Goal: Task Accomplishment & Management: Use online tool/utility

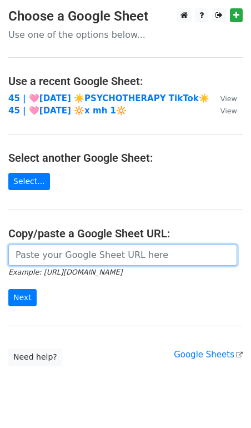
click at [59, 261] on input "url" at bounding box center [122, 255] width 229 height 21
paste input "https://docs.google.com/spreadsheets/d/1hgrsQotlbO35ZPgeqGn4DjotNQHTvOhhvHIUjuk…"
type input "https://docs.google.com/spreadsheets/d/1hgrsQotlbO35ZPgeqGn4DjotNQHTvOhhvHIUjuk…"
click at [8, 289] on input "Next" at bounding box center [22, 297] width 28 height 17
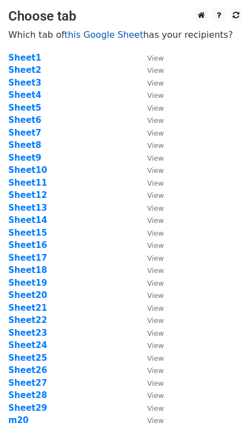
click at [98, 32] on link "this Google Sheet" at bounding box center [103, 34] width 79 height 11
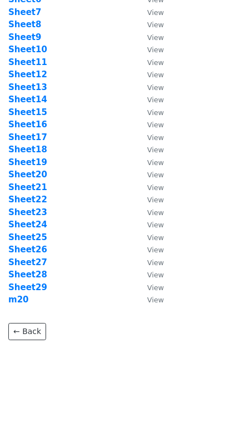
scroll to position [120, 0]
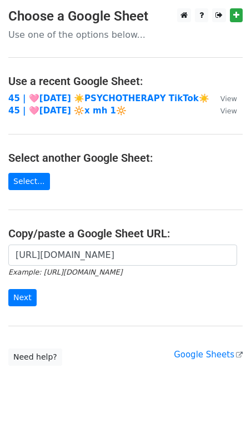
click at [87, 241] on main "Choose a Google Sheet Use one of the options below... Use a recent Google Sheet…" at bounding box center [125, 186] width 251 height 357
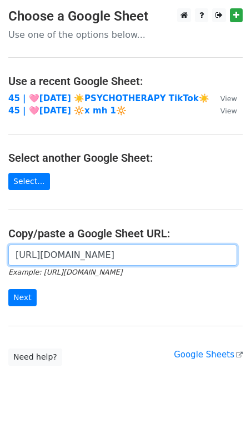
click at [85, 250] on input "https://docs.google.com/spreadsheets/d/1hgrsQotlbO35ZPgeqGn4DjotNQHTvOhhvHIUjuk…" at bounding box center [122, 255] width 229 height 21
click at [8, 289] on input "Next" at bounding box center [22, 297] width 28 height 17
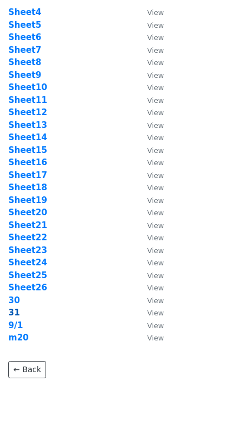
scroll to position [90, 0]
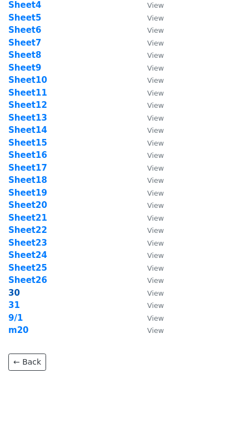
click at [13, 291] on strong "30" at bounding box center [14, 293] width 12 height 10
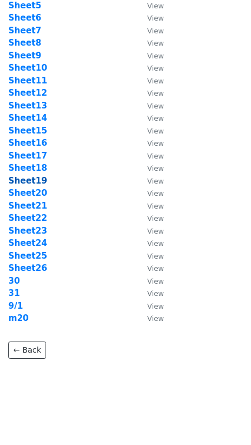
scroll to position [104, 0]
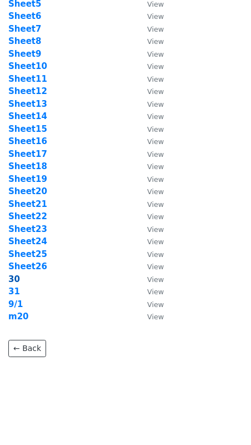
click at [18, 275] on strong "30" at bounding box center [14, 279] width 12 height 10
click at [15, 275] on strong "30" at bounding box center [14, 279] width 12 height 10
click at [14, 276] on strong "30" at bounding box center [14, 279] width 12 height 10
click at [230, 217] on main "Choose tab Which tab of this Google Sheet has your recipients? xx View 9/2 View…" at bounding box center [125, 130] width 251 height 452
click at [11, 276] on strong "30" at bounding box center [14, 279] width 12 height 10
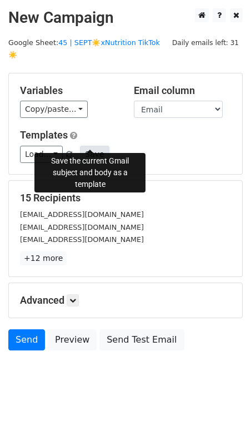
click at [95, 146] on button "Save" at bounding box center [94, 154] width 29 height 17
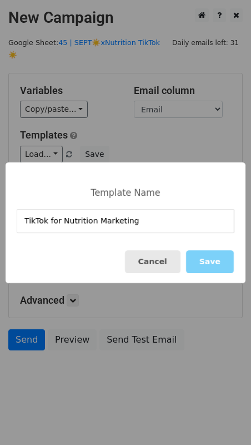
type input "TikTok for Nutrition Marketing"
click at [134, 263] on button "Cancel" at bounding box center [153, 261] width 56 height 23
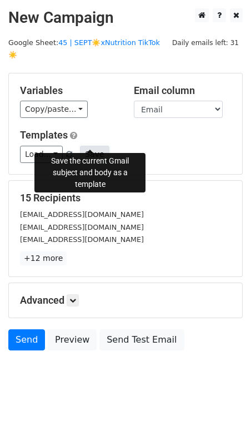
click at [89, 146] on button "Save" at bounding box center [94, 154] width 29 height 17
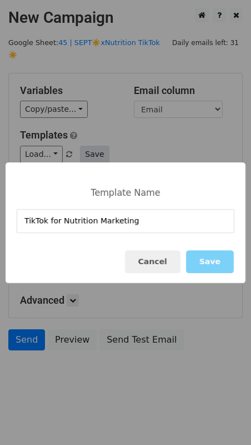
type input "TikTok for Nutrition Marketing"
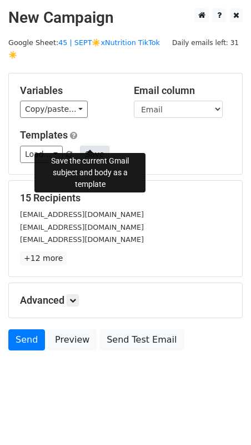
click at [89, 146] on button "Save" at bounding box center [94, 154] width 29 height 17
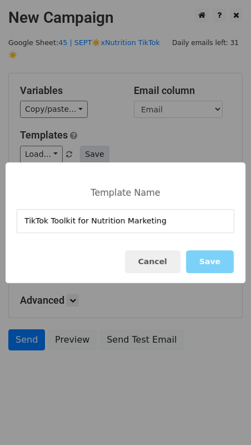
type input "TikTok Toolkit for Nutrition Marketing"
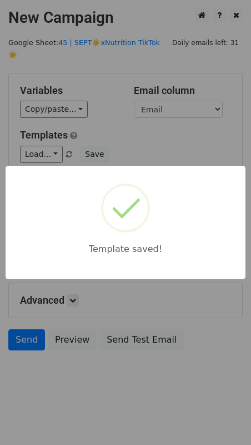
click at [71, 139] on div "Template saved!" at bounding box center [125, 222] width 251 height 445
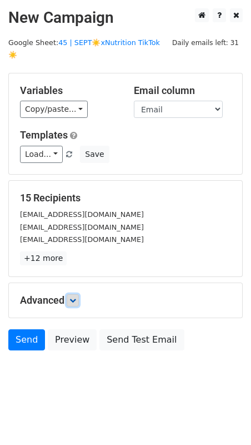
click at [72, 297] on icon at bounding box center [72, 300] width 7 height 7
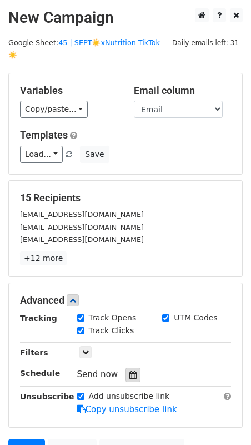
click at [133, 367] on div at bounding box center [133, 374] width 15 height 14
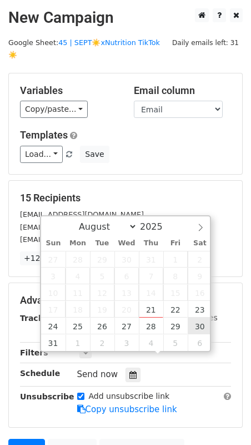
type input "2025-08-30 12:00"
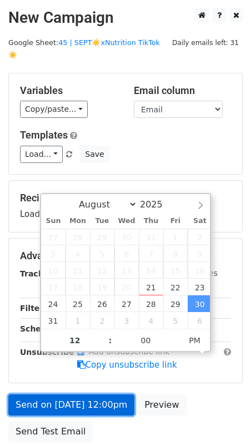
click at [84, 394] on link "Send on Aug 30 at 12:00pm" at bounding box center [71, 404] width 126 height 21
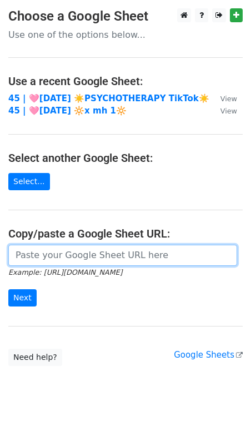
click at [67, 258] on input "url" at bounding box center [122, 255] width 229 height 21
paste input "[URL][DOMAIN_NAME]"
type input "[URL][DOMAIN_NAME]"
click at [8, 289] on input "Next" at bounding box center [22, 297] width 28 height 17
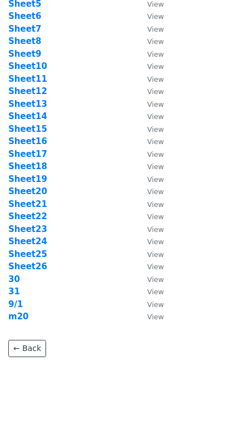
scroll to position [103, 0]
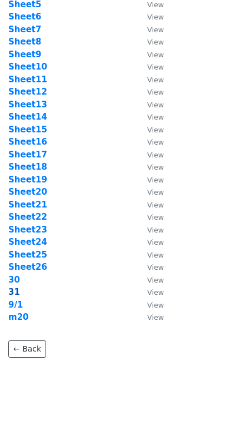
click at [17, 294] on strong "31" at bounding box center [14, 292] width 12 height 10
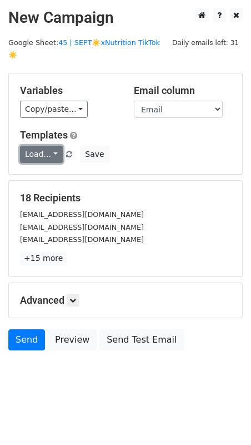
click at [41, 147] on link "Load..." at bounding box center [41, 154] width 43 height 17
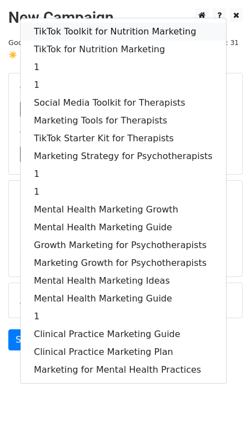
click at [94, 23] on link "TikTok Toolkit for Nutrition Marketing" at bounding box center [124, 32] width 206 height 18
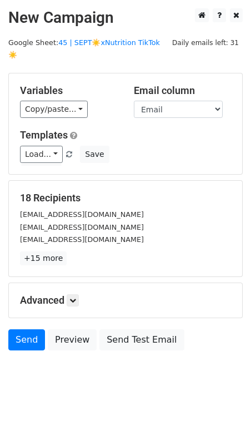
click at [81, 294] on h5 "Advanced" at bounding box center [125, 300] width 211 height 12
click at [76, 297] on icon at bounding box center [72, 300] width 7 height 7
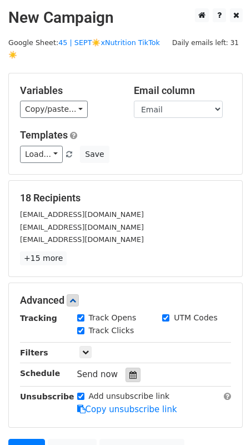
click at [132, 367] on div at bounding box center [133, 374] width 15 height 14
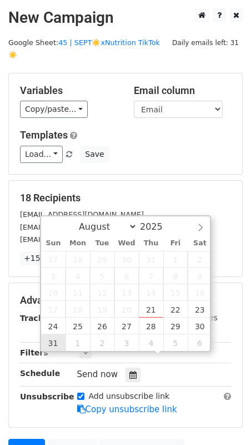
type input "2025-08-31 12:00"
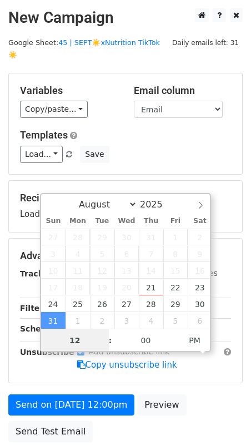
scroll to position [74, 0]
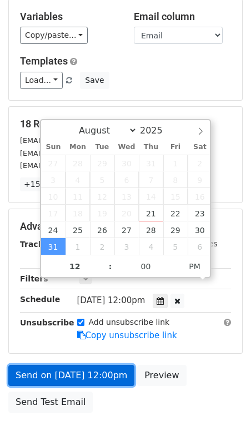
click at [68, 365] on link "Send on Aug 31 at 12:00pm" at bounding box center [71, 375] width 126 height 21
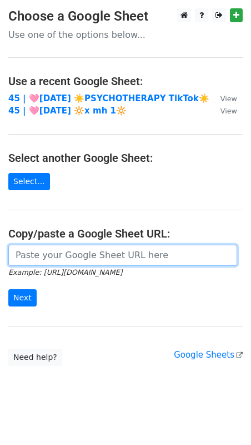
click at [101, 251] on input "url" at bounding box center [122, 255] width 229 height 21
paste input "https://docs.google.com/spreadsheets/d/1hgrsQotlbO35ZPgeqGn4DjotNQHTvOhhvHIUjuk…"
type input "https://docs.google.com/spreadsheets/d/1hgrsQotlbO35ZPgeqGn4DjotNQHTvOhhvHIUjuk…"
click at [8, 289] on input "Next" at bounding box center [22, 297] width 28 height 17
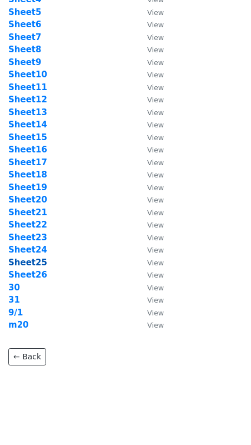
scroll to position [96, 0]
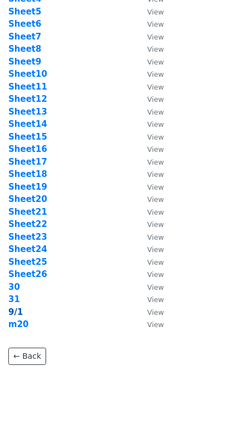
click at [14, 315] on strong "9/1" at bounding box center [15, 312] width 14 height 10
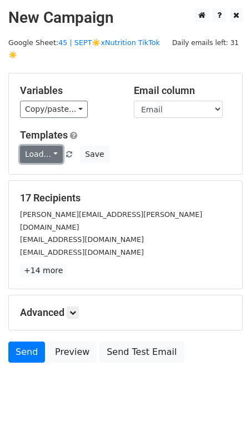
click at [42, 146] on link "Load..." at bounding box center [41, 154] width 43 height 17
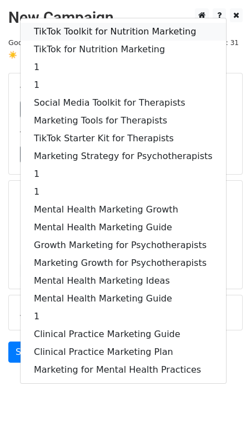
click at [80, 23] on link "TikTok Toolkit for Nutrition Marketing" at bounding box center [124, 32] width 206 height 18
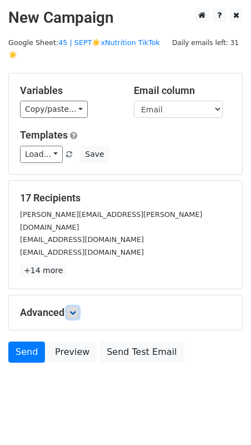
click at [78, 306] on link at bounding box center [73, 312] width 12 height 12
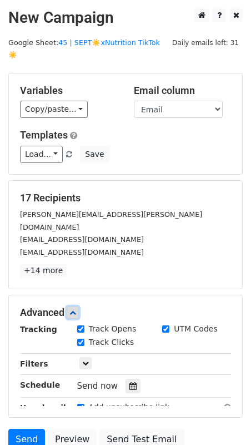
click at [77, 306] on link at bounding box center [73, 312] width 12 height 12
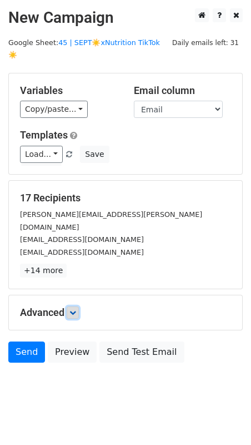
click at [69, 306] on link at bounding box center [73, 312] width 12 height 12
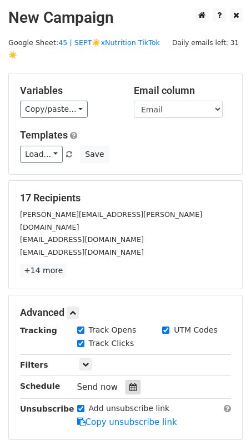
click at [129, 383] on icon at bounding box center [132, 387] width 7 height 8
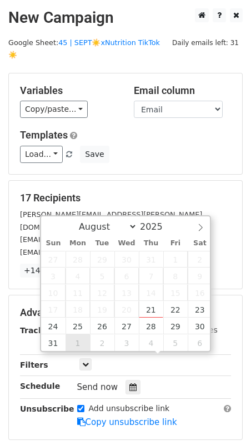
type input "2025-09-01 12:00"
select select "8"
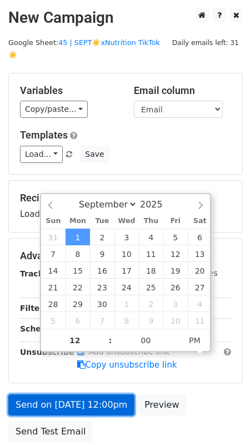
click at [65, 394] on link "Send on Sep 1 at 12:00pm" at bounding box center [71, 404] width 126 height 21
